Goal: Complete application form

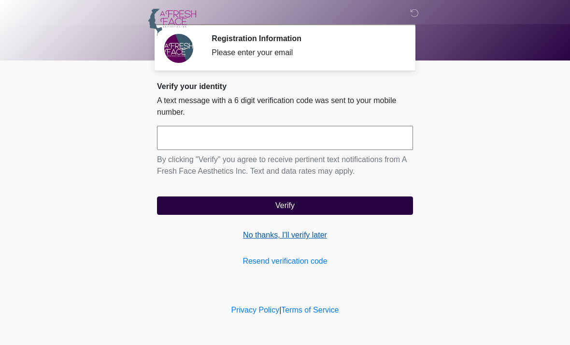
click at [288, 234] on link "No thanks, I'll verify later" at bounding box center [285, 235] width 256 height 12
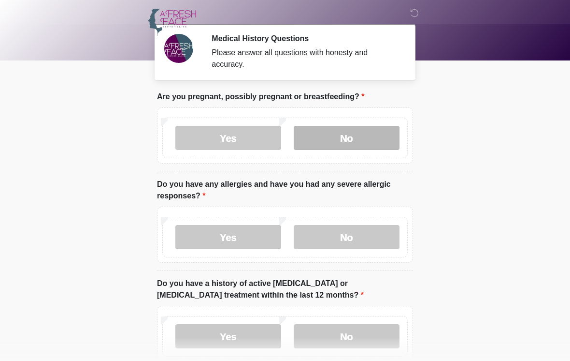
click at [358, 137] on label "No" at bounding box center [347, 138] width 106 height 24
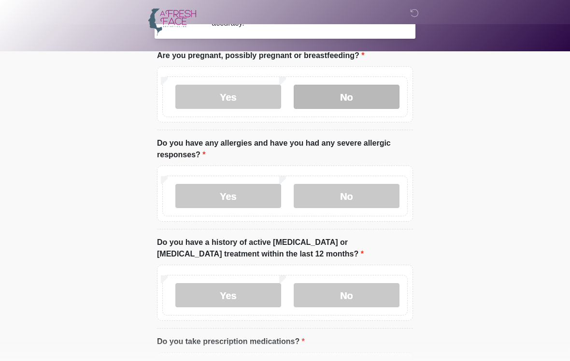
scroll to position [42, 0]
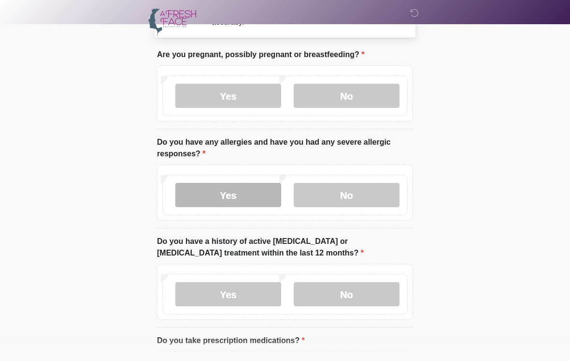
click at [229, 189] on label "Yes" at bounding box center [228, 195] width 106 height 24
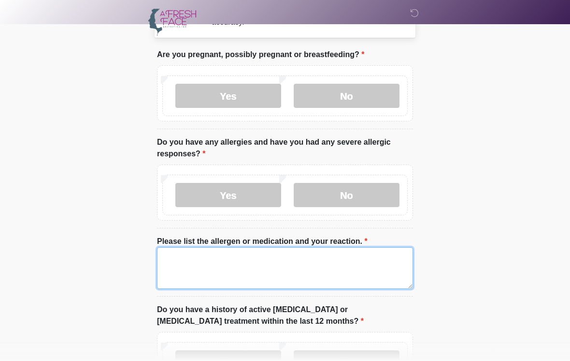
click at [239, 268] on textarea "Please list the allergen or medication and your reaction." at bounding box center [285, 268] width 256 height 42
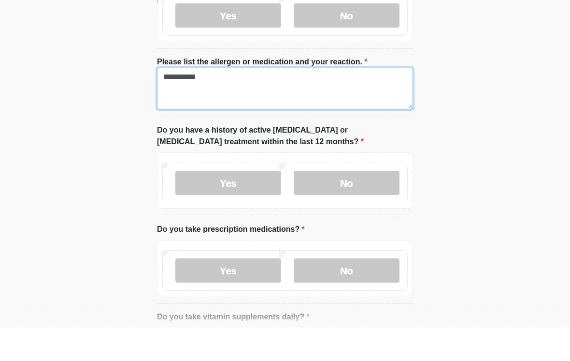
scroll to position [191, 0]
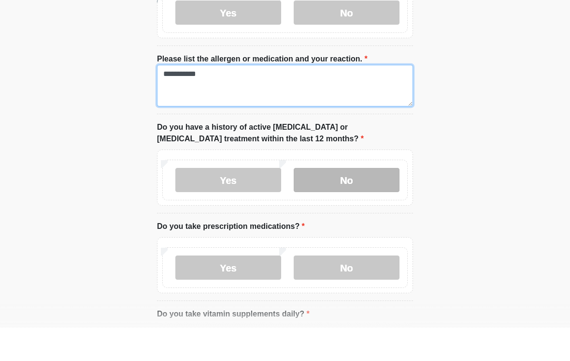
type textarea "**********"
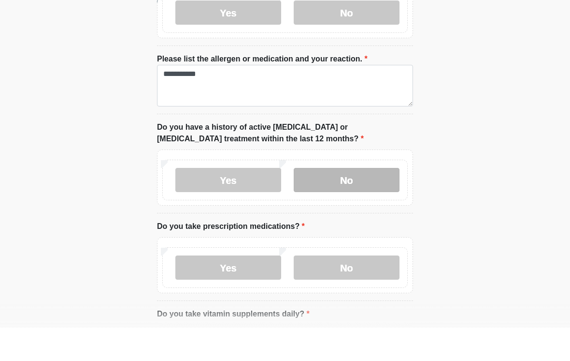
click at [362, 201] on label "No" at bounding box center [347, 213] width 106 height 24
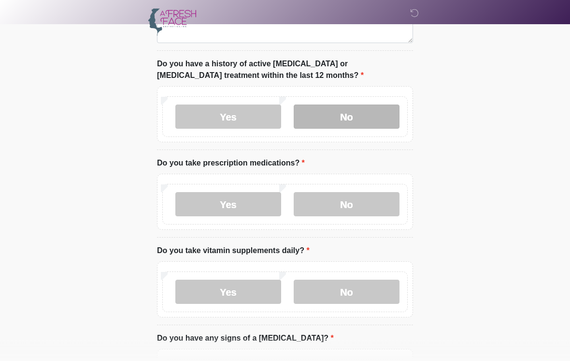
scroll to position [288, 0]
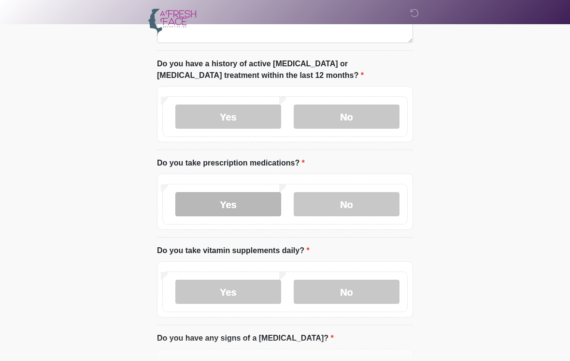
click at [266, 205] on label "Yes" at bounding box center [228, 204] width 106 height 24
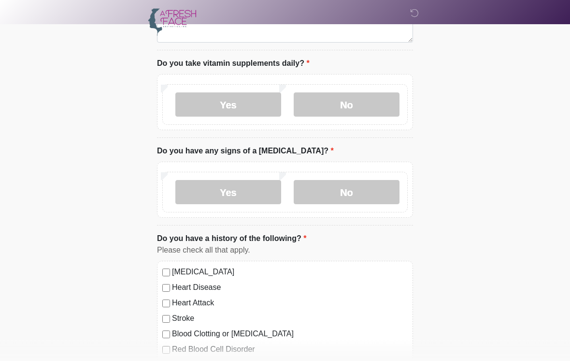
scroll to position [463, 0]
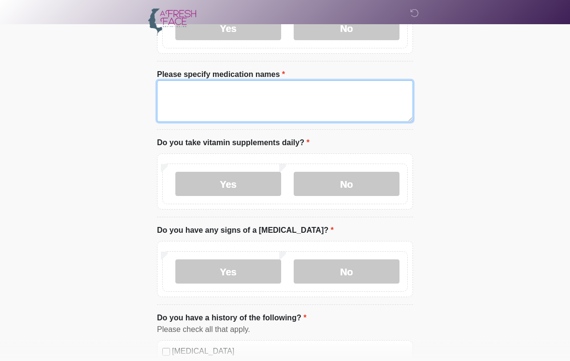
click at [313, 111] on textarea "Please specify medication names" at bounding box center [285, 102] width 256 height 42
type textarea "*"
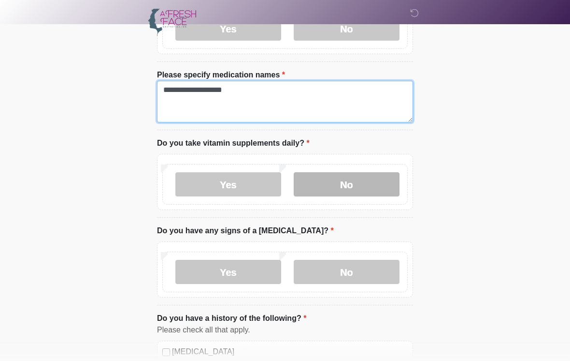
type textarea "**********"
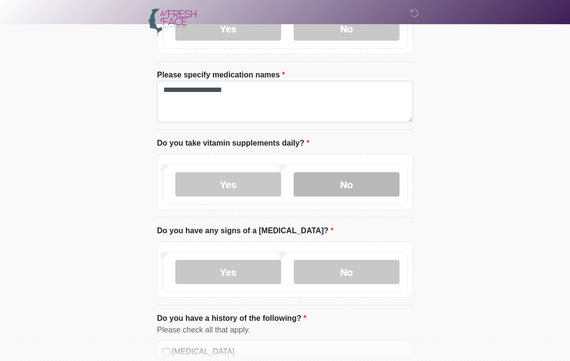
click at [357, 179] on label "No" at bounding box center [347, 184] width 106 height 24
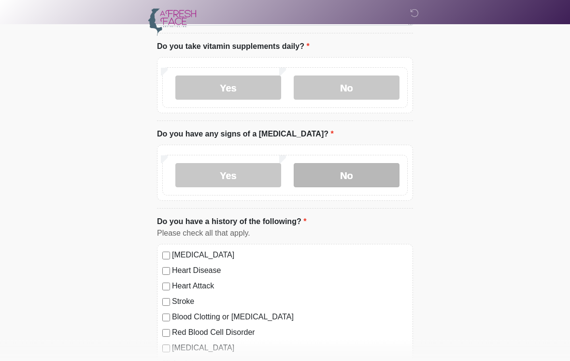
click at [364, 172] on label "No" at bounding box center [347, 175] width 106 height 24
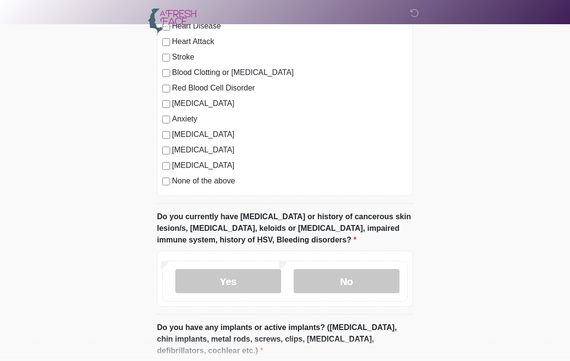
scroll to position [790, 0]
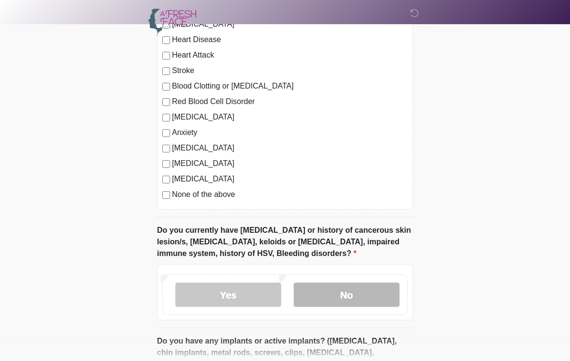
click at [358, 291] on label "No" at bounding box center [347, 294] width 106 height 24
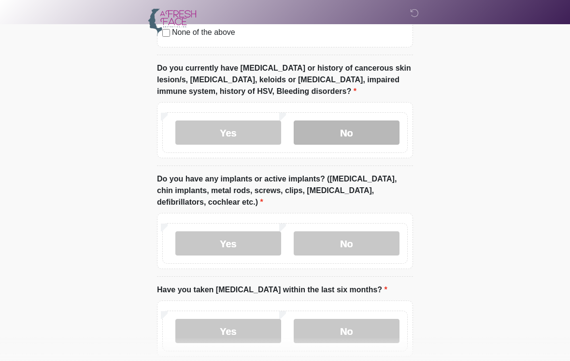
scroll to position [959, 0]
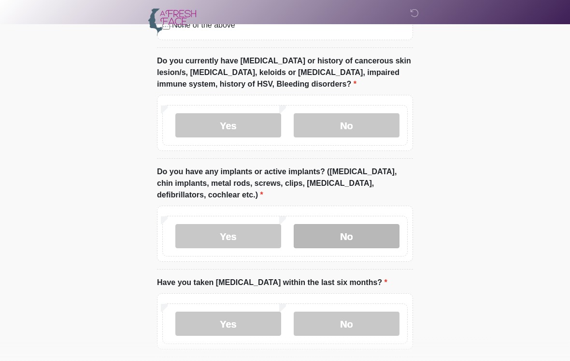
click at [370, 237] on label "No" at bounding box center [347, 236] width 106 height 24
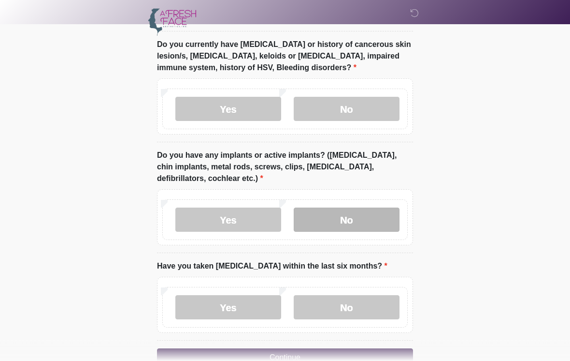
scroll to position [1016, 0]
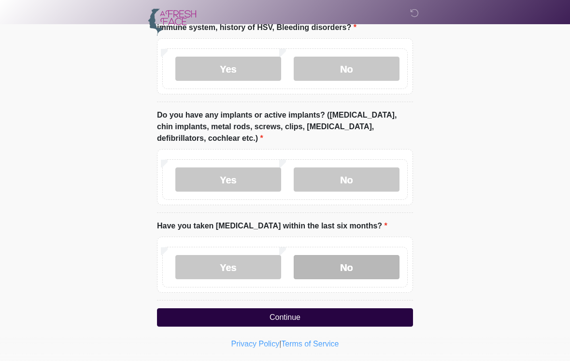
click at [361, 262] on label "No" at bounding box center [347, 267] width 106 height 24
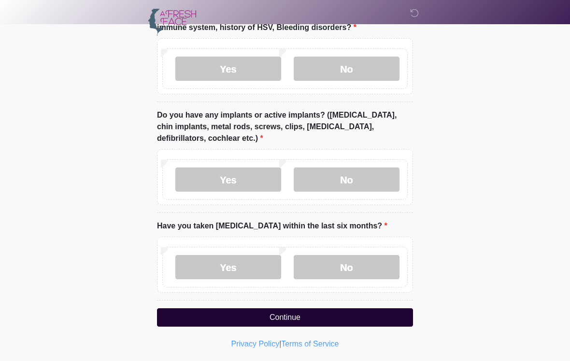
click at [302, 311] on button "Continue" at bounding box center [285, 317] width 256 height 18
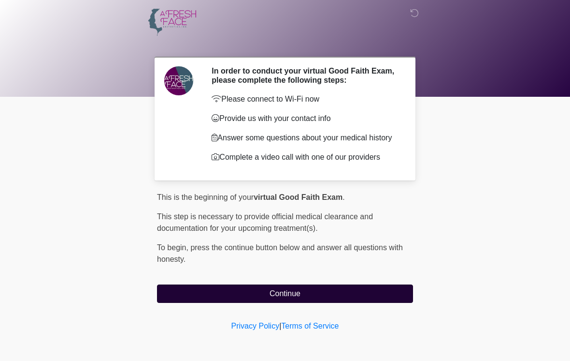
click at [379, 291] on button "Continue" at bounding box center [285, 293] width 256 height 18
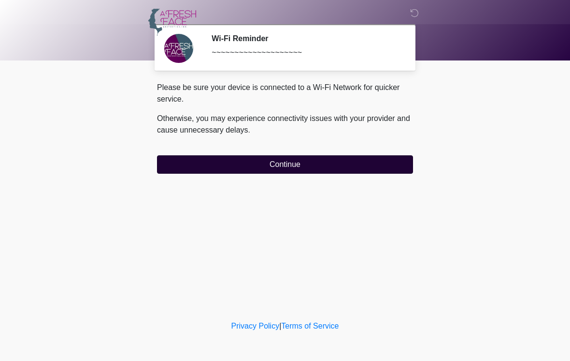
click at [393, 161] on button "Continue" at bounding box center [285, 164] width 256 height 18
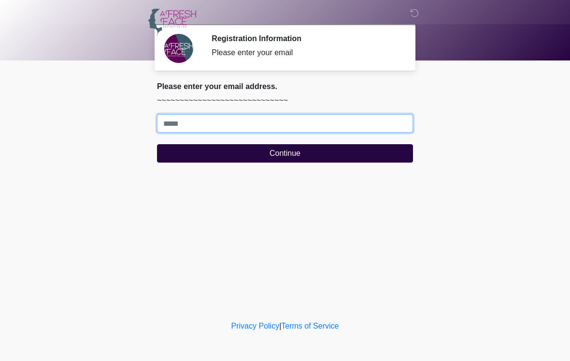
click at [335, 122] on input "Where should we email your treatment plan?" at bounding box center [285, 123] width 256 height 18
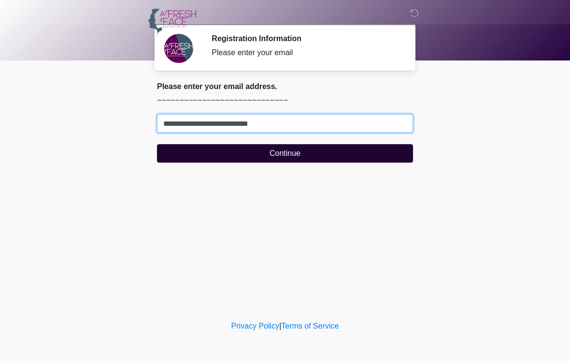
type input "**********"
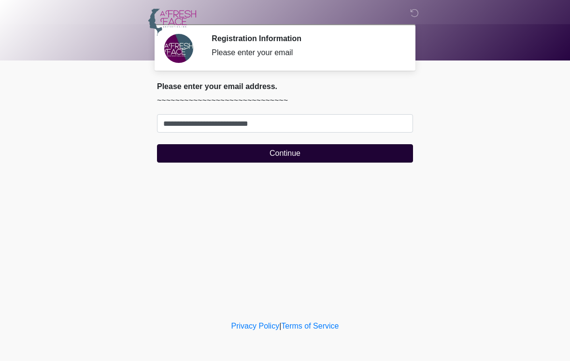
click at [347, 155] on button "Continue" at bounding box center [285, 153] width 256 height 18
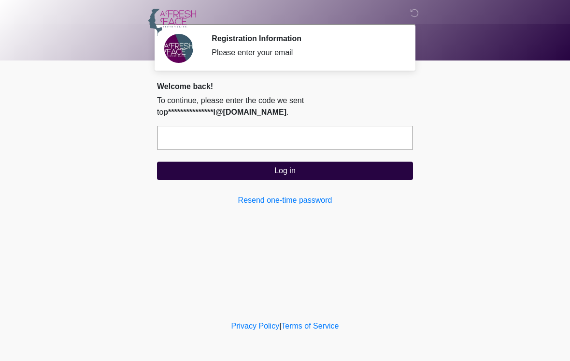
click at [426, 10] on nav at bounding box center [278, 22] width 570 height 44
click at [411, 17] on icon at bounding box center [414, 13] width 9 height 9
